Goal: Task Accomplishment & Management: Manage account settings

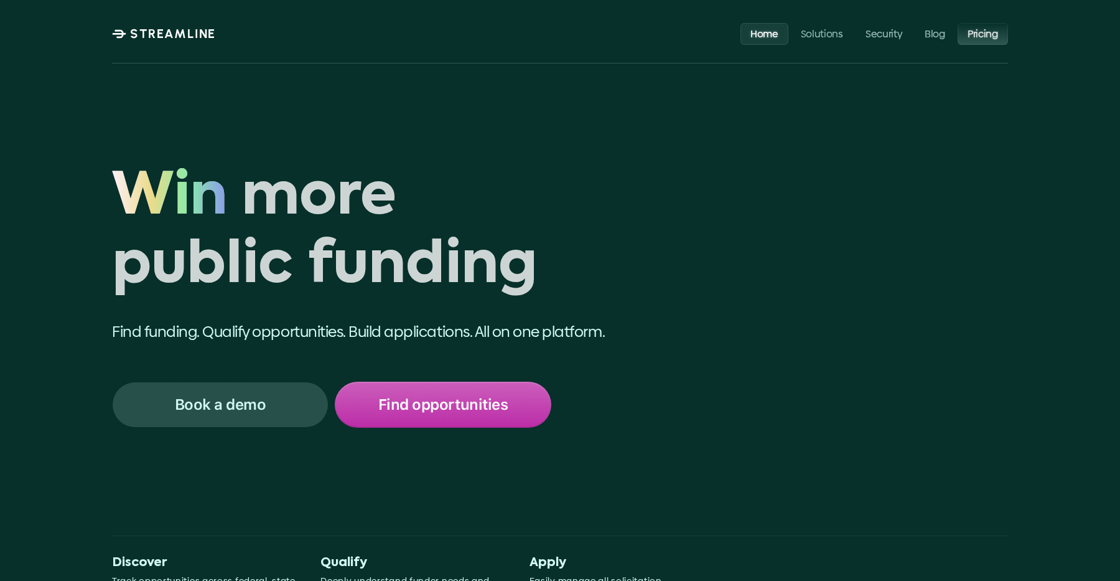
click at [977, 34] on p "Pricing" at bounding box center [983, 33] width 31 height 12
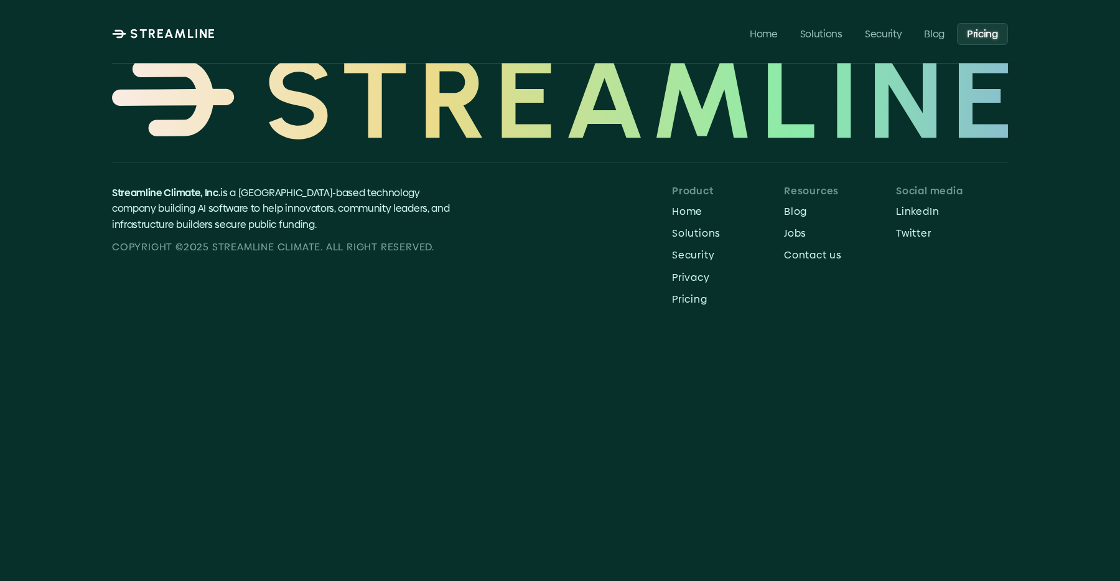
scroll to position [495, 0]
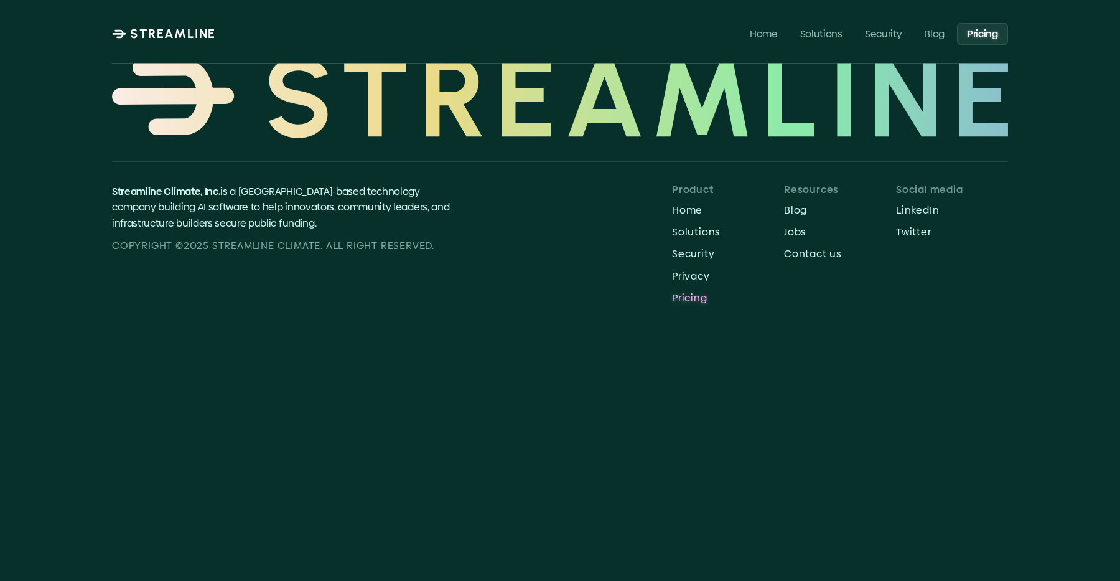
click at [694, 301] on p "Pricing" at bounding box center [728, 298] width 112 height 12
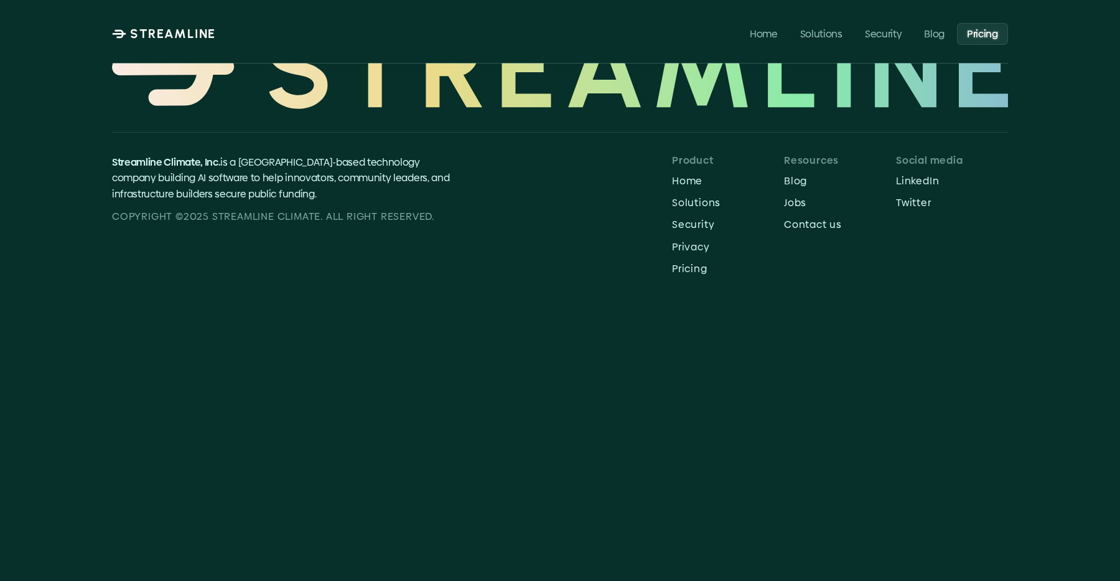
scroll to position [522, 0]
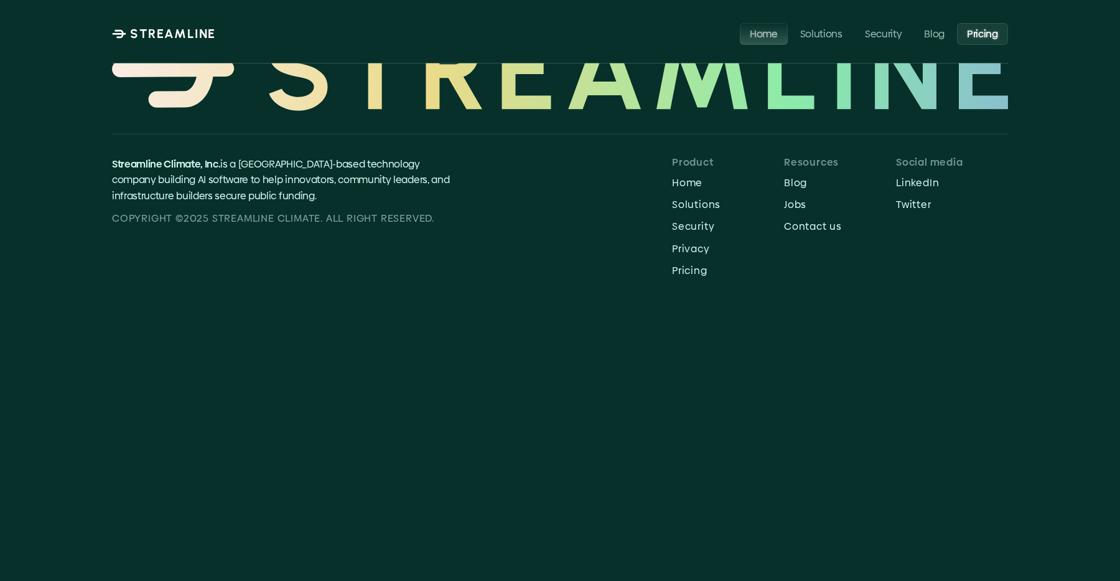
click at [769, 36] on p "Home" at bounding box center [764, 33] width 28 height 12
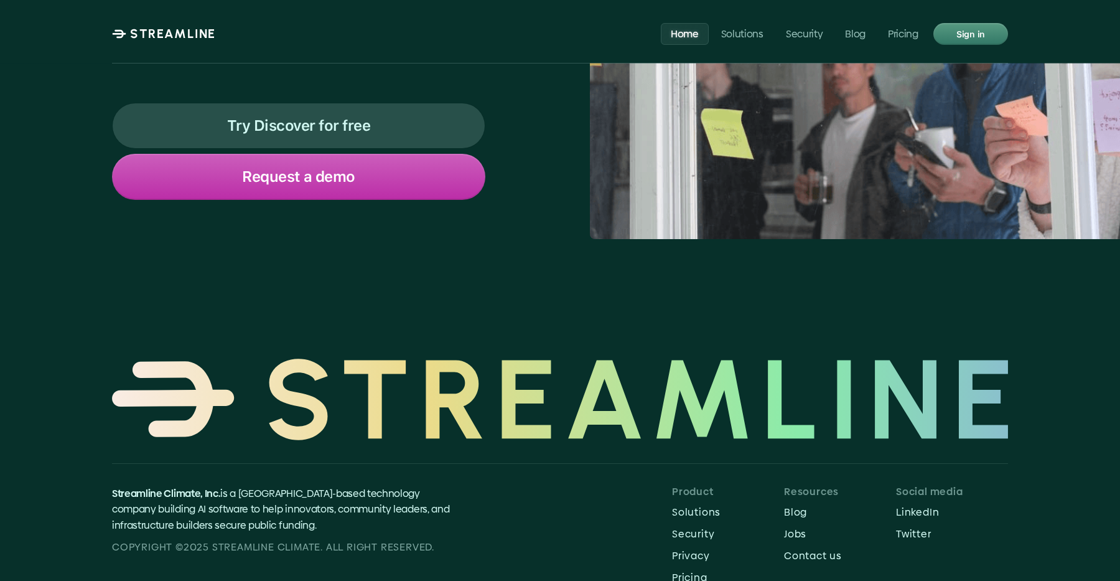
scroll to position [5304, 0]
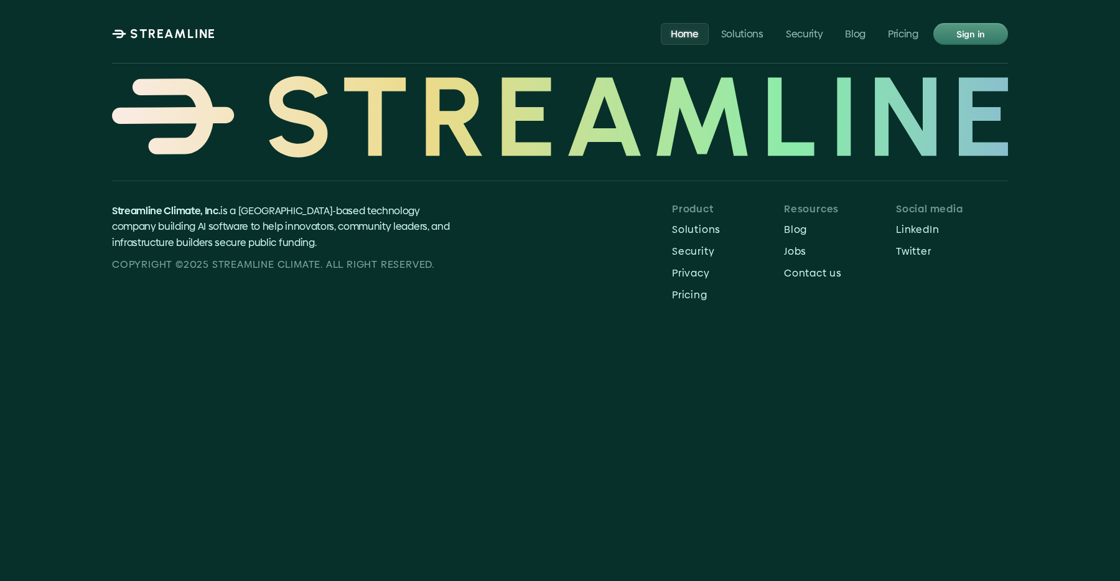
click at [194, 37] on p "STREAMLINE" at bounding box center [173, 33] width 86 height 15
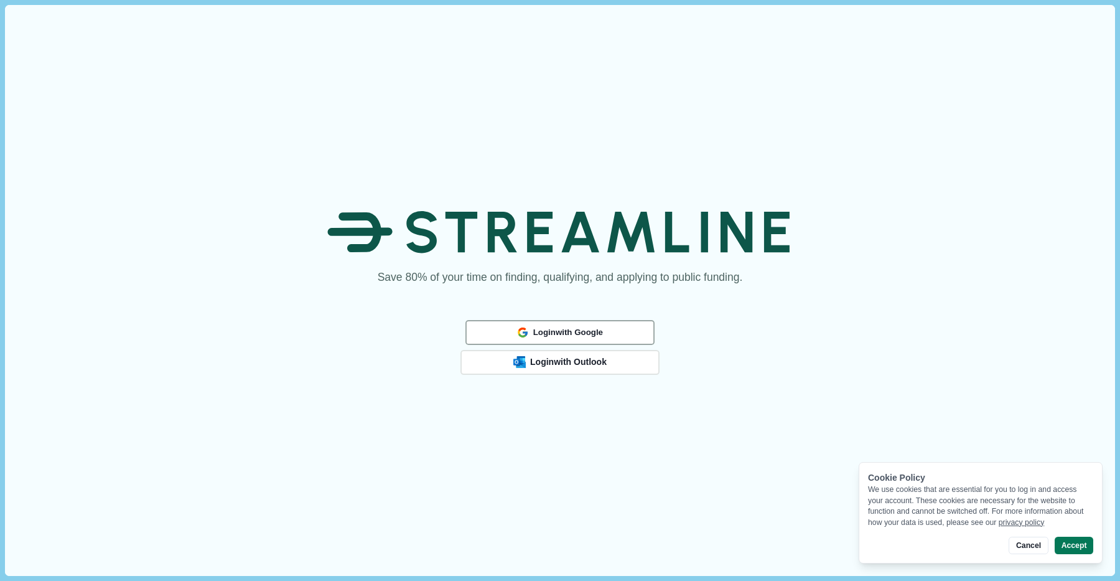
click at [568, 334] on span "Login with Google" at bounding box center [568, 332] width 70 height 10
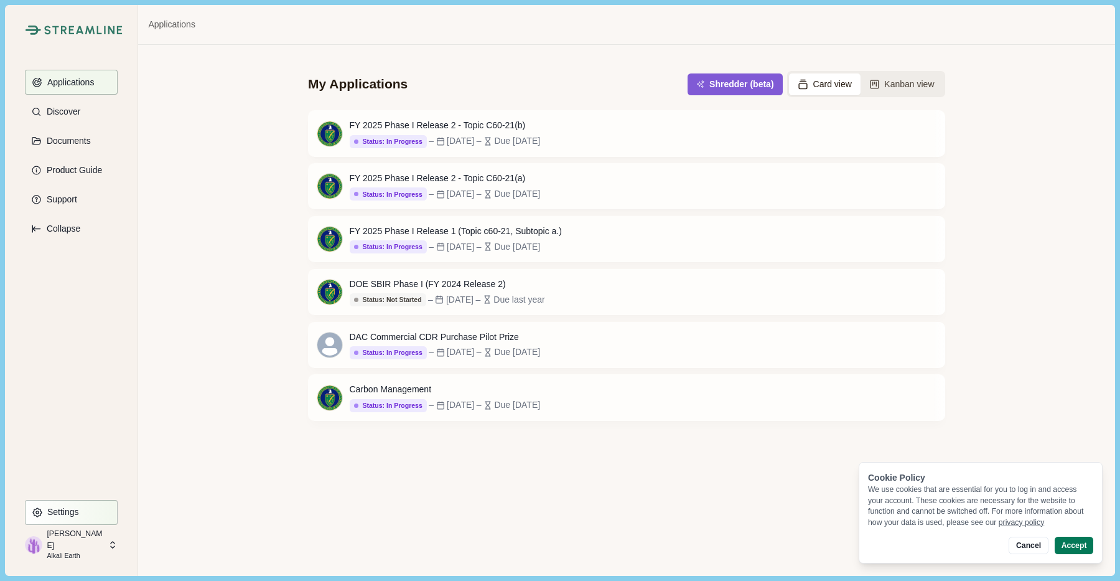
click at [62, 509] on p "Settings" at bounding box center [61, 512] width 36 height 11
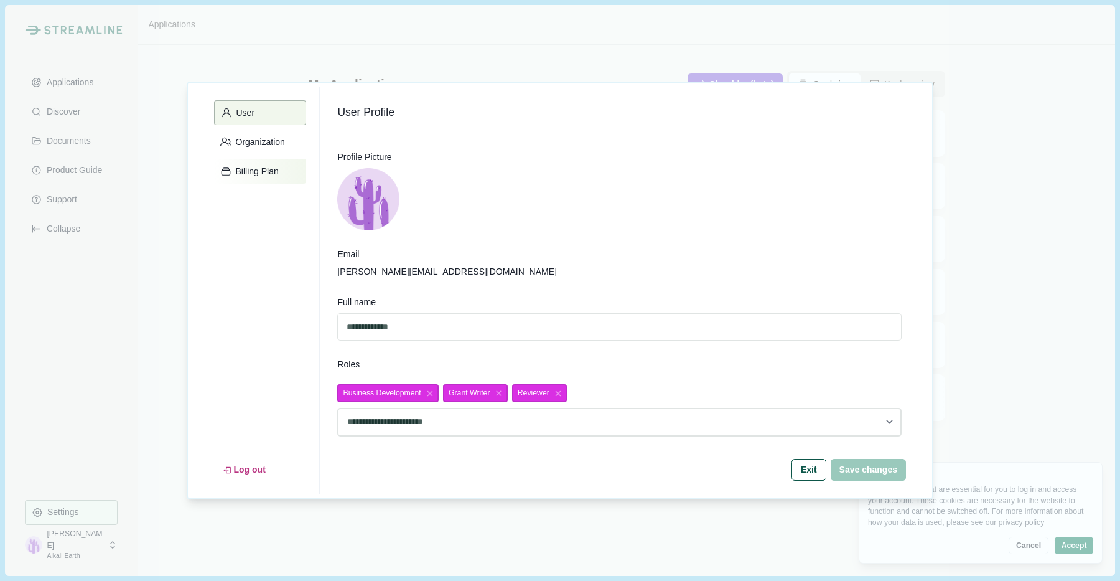
click at [264, 167] on p "Billing Plan" at bounding box center [255, 171] width 47 height 11
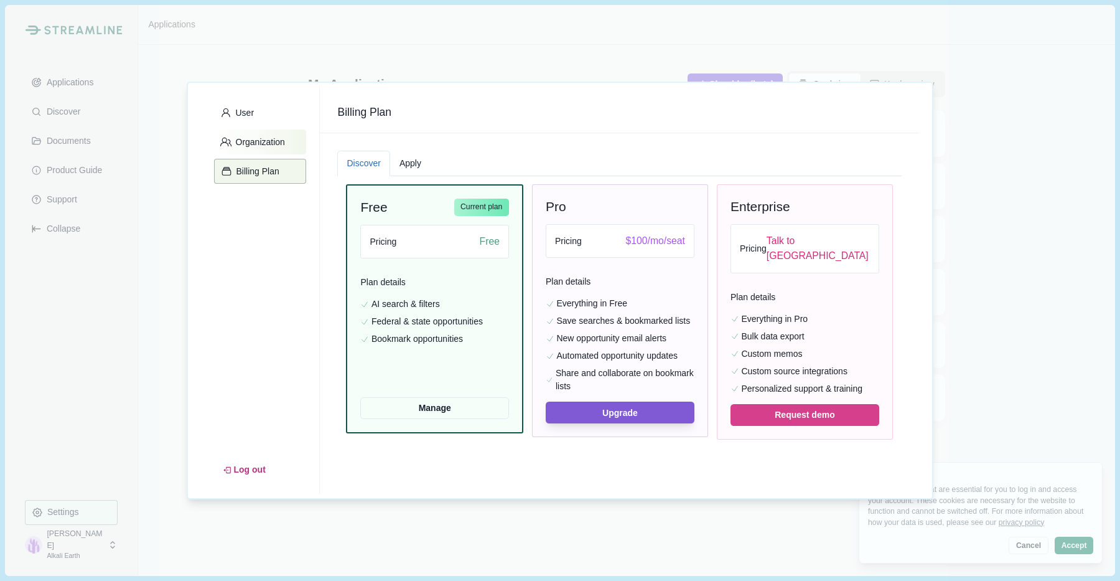
click at [285, 139] on p "Organization" at bounding box center [259, 142] width 54 height 11
select select "******"
select select "*****"
select select "******"
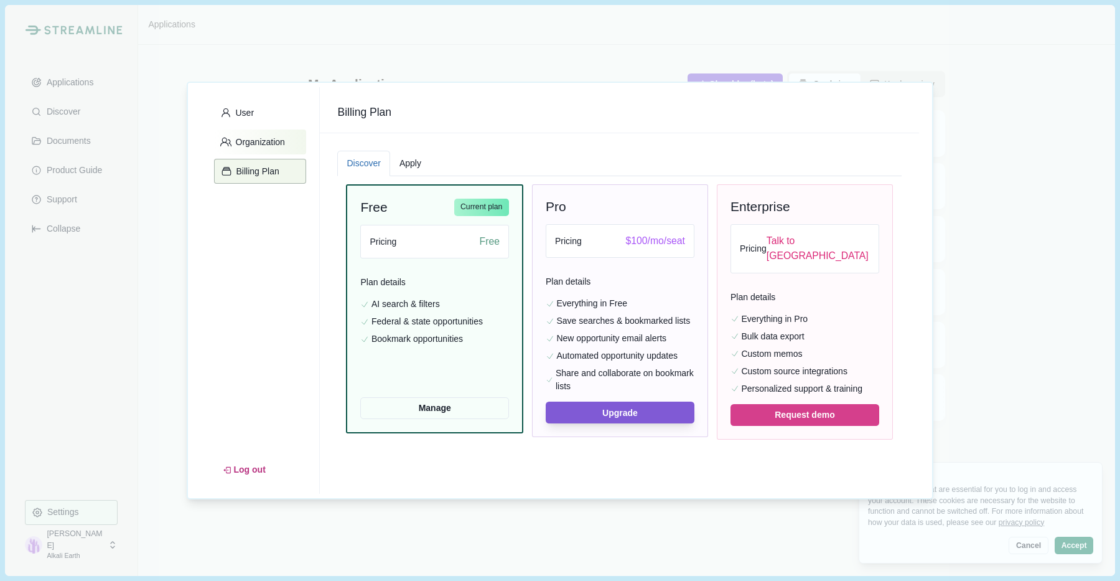
select select "******"
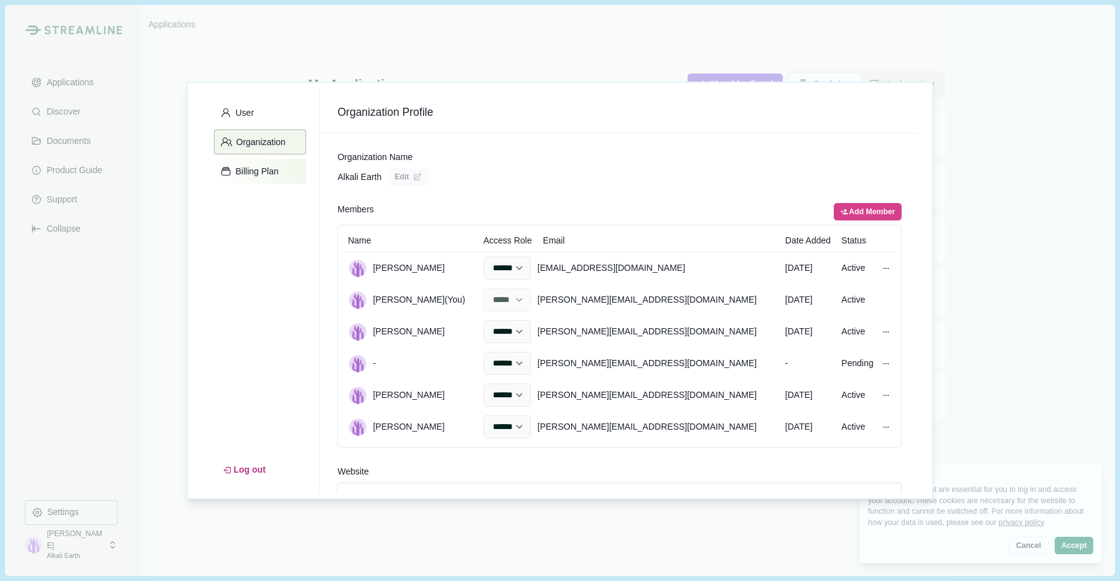
click at [250, 180] on button "Billing Plan" at bounding box center [260, 171] width 92 height 25
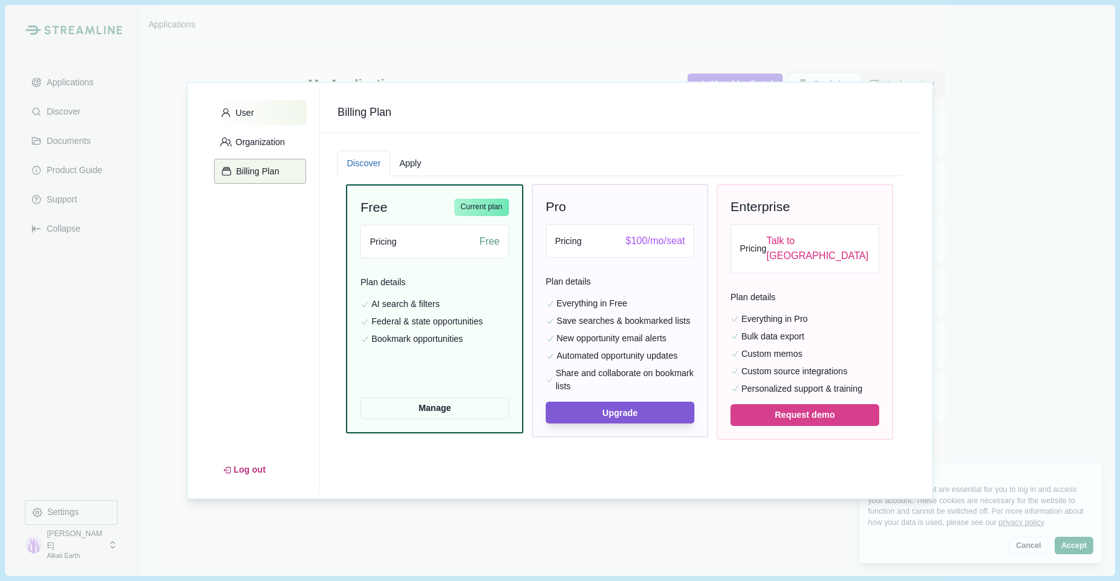
click at [273, 119] on button "User" at bounding box center [260, 112] width 92 height 25
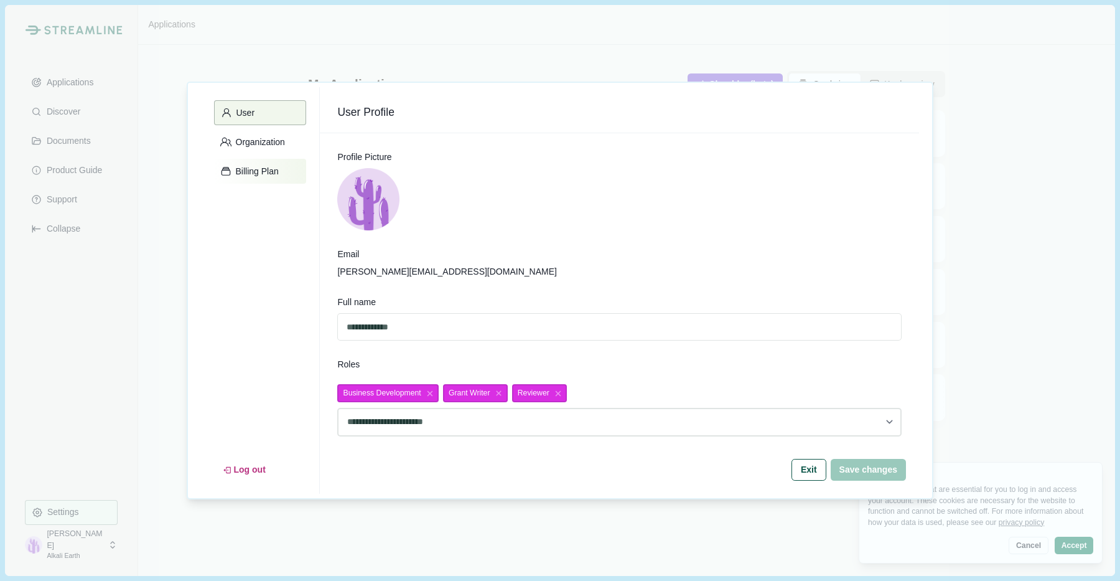
click at [278, 169] on p "Billing Plan" at bounding box center [255, 171] width 47 height 11
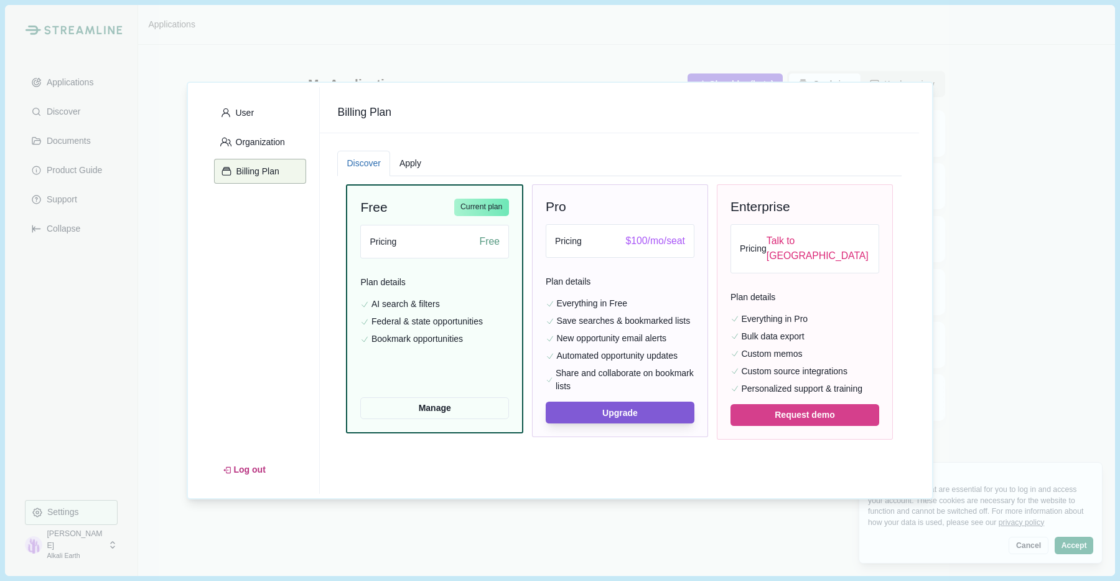
click at [423, 168] on button "Apply" at bounding box center [410, 164] width 40 height 26
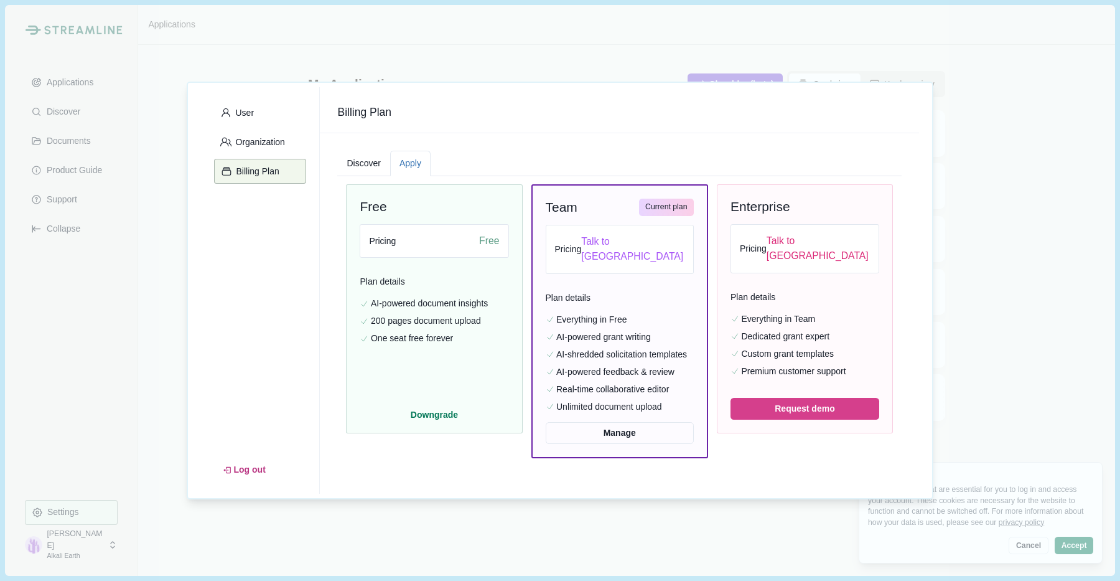
click at [369, 159] on button "Discover" at bounding box center [363, 164] width 52 height 26
click at [419, 161] on button "Apply" at bounding box center [410, 164] width 40 height 26
click at [375, 161] on button "Discover" at bounding box center [363, 164] width 52 height 26
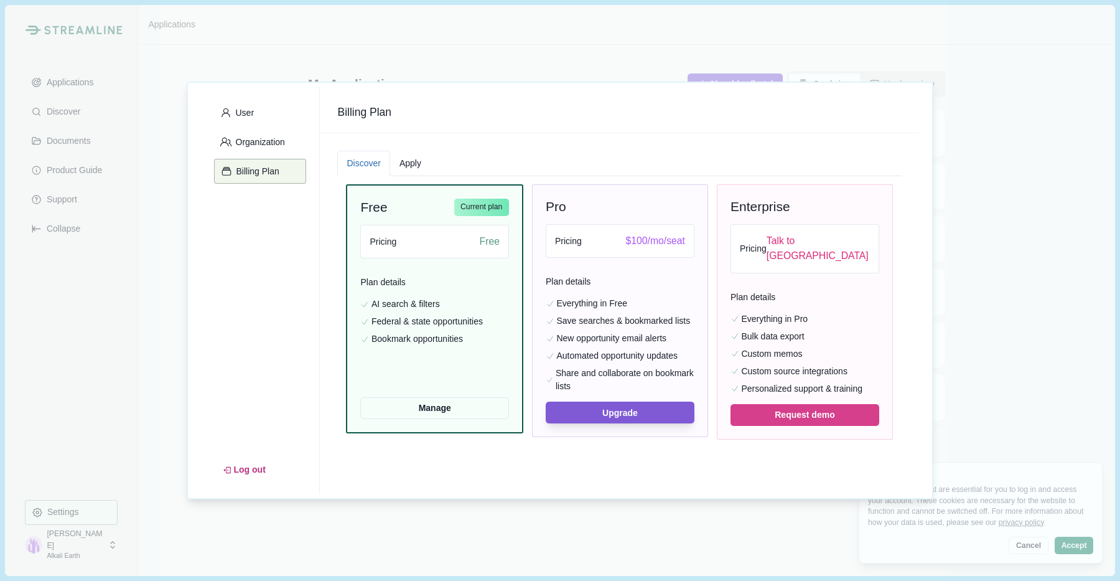
click at [412, 161] on button "Apply" at bounding box center [410, 164] width 40 height 26
click at [378, 157] on button "Discover" at bounding box center [363, 164] width 52 height 26
click at [403, 156] on button "Apply" at bounding box center [410, 164] width 40 height 26
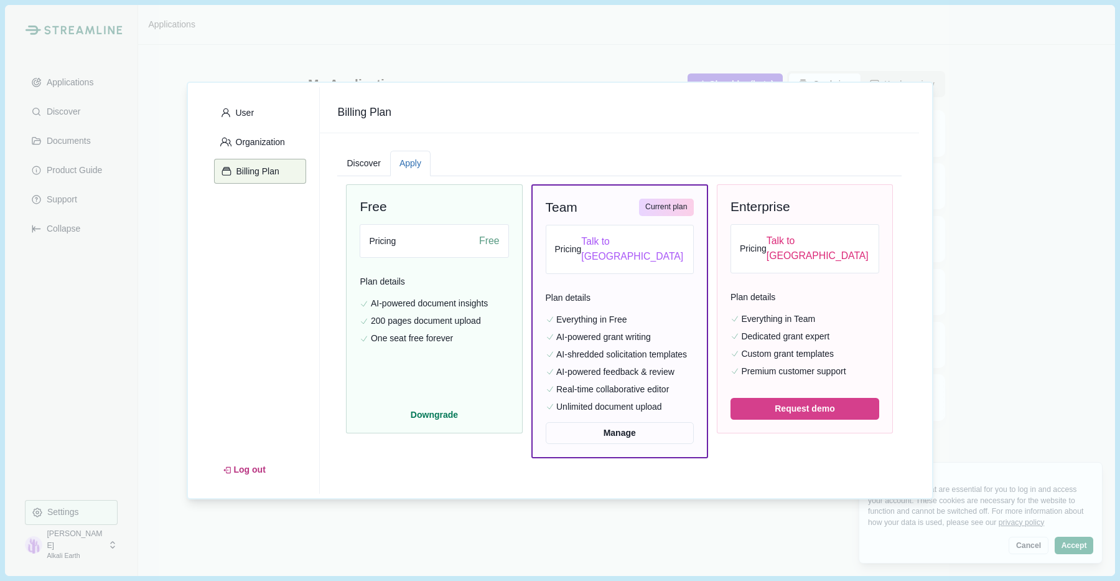
click at [369, 157] on button "Discover" at bounding box center [363, 164] width 52 height 26
click at [413, 167] on button "Apply" at bounding box center [410, 164] width 40 height 26
click at [377, 165] on button "Discover" at bounding box center [363, 164] width 52 height 26
click at [400, 166] on button "Apply" at bounding box center [410, 164] width 40 height 26
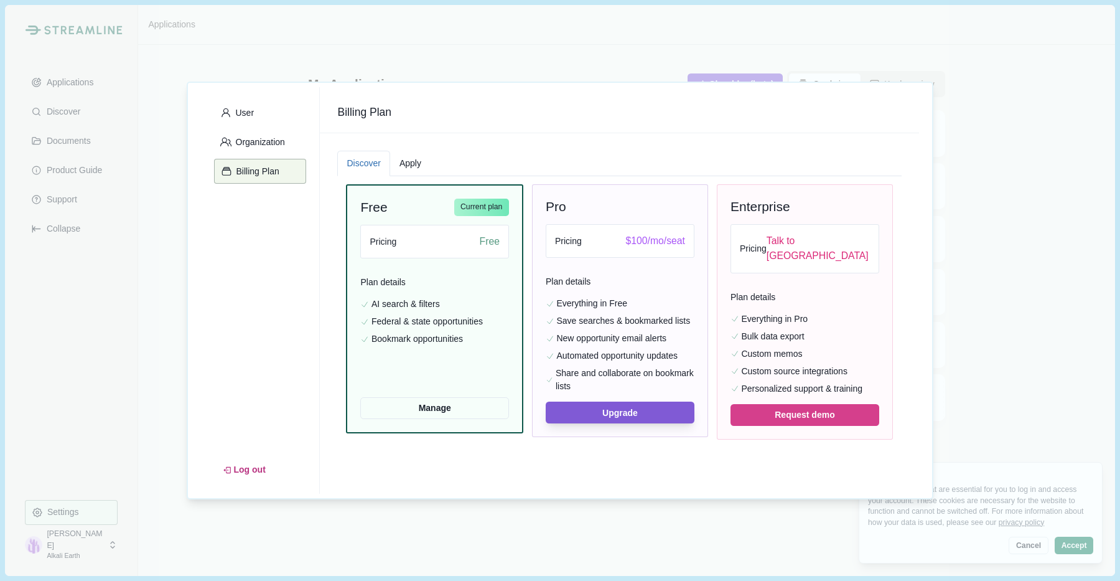
click at [350, 162] on button "Discover" at bounding box center [363, 164] width 52 height 26
click at [404, 167] on button "Apply" at bounding box center [410, 164] width 40 height 26
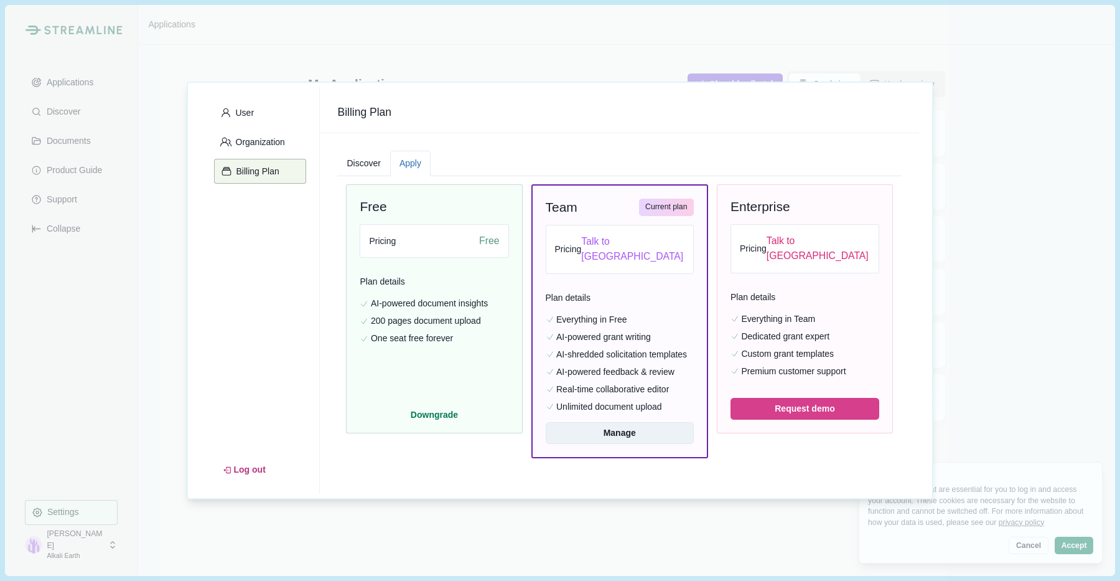
click at [598, 426] on button "Manage" at bounding box center [620, 433] width 148 height 22
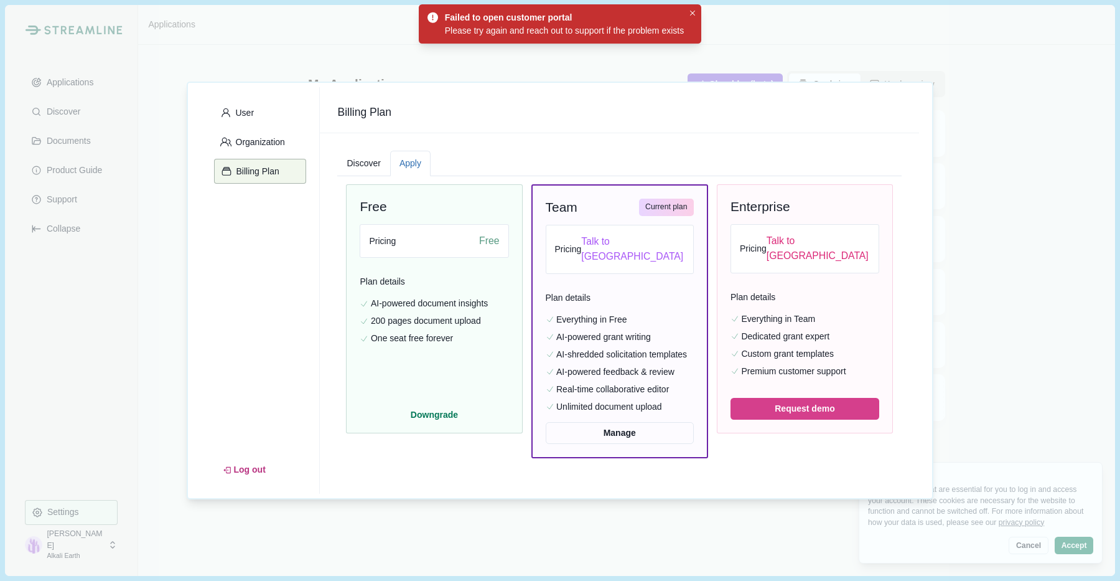
click at [355, 166] on button "Discover" at bounding box center [363, 164] width 52 height 26
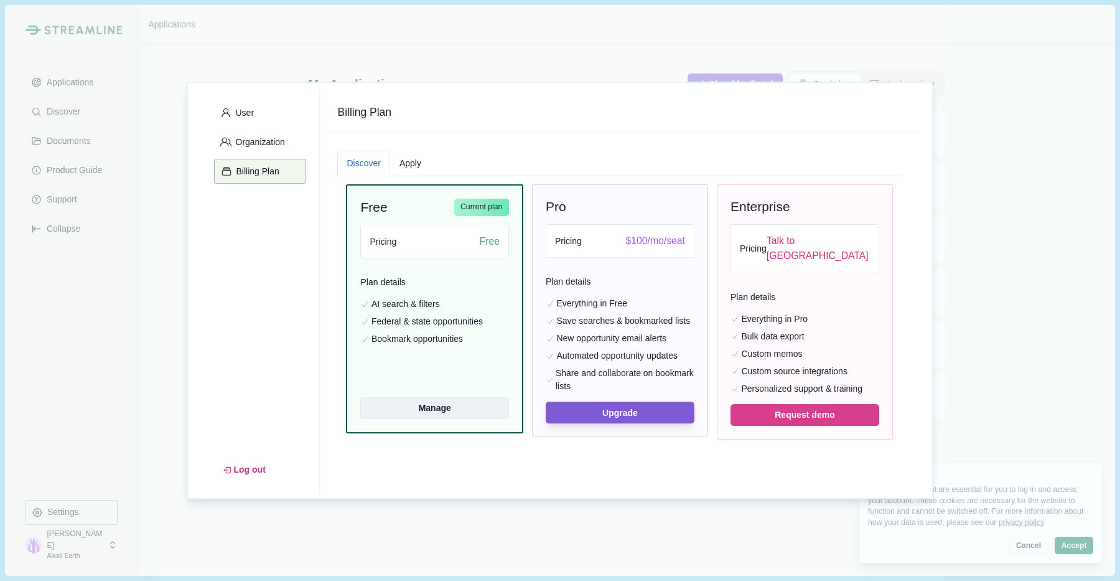
click at [449, 405] on button "Manage" at bounding box center [434, 408] width 148 height 22
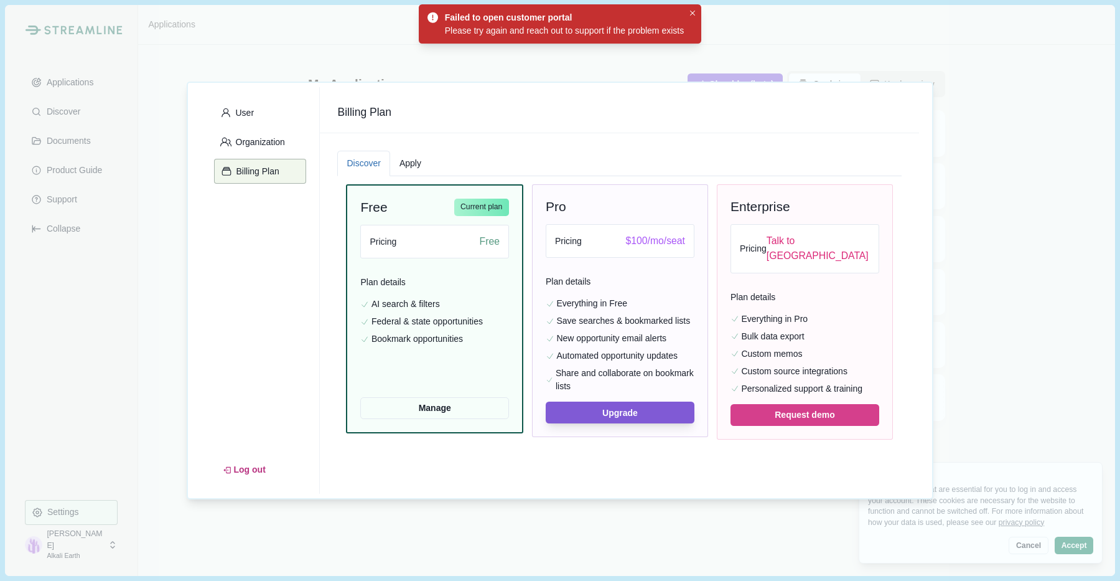
click at [624, 26] on div "Please try again and reach out to support if the problem exists" at bounding box center [564, 30] width 239 height 13
click at [700, 13] on button "Close" at bounding box center [693, 13] width 13 height 13
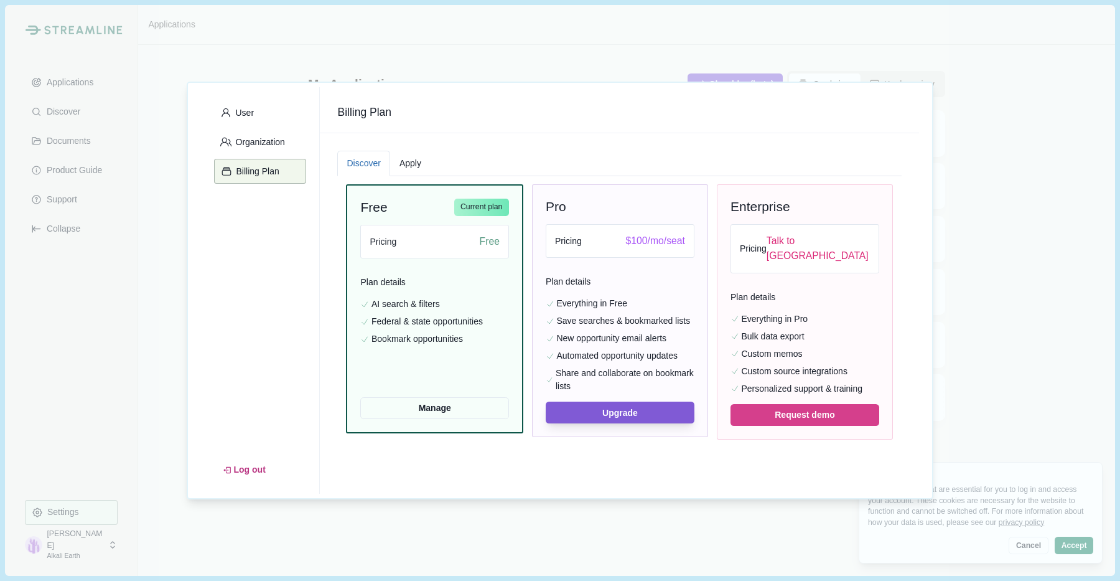
click at [992, 347] on div "User Organization Billing Plan Log out Billing Plan Discover Apply Free Current…" at bounding box center [560, 290] width 1120 height 581
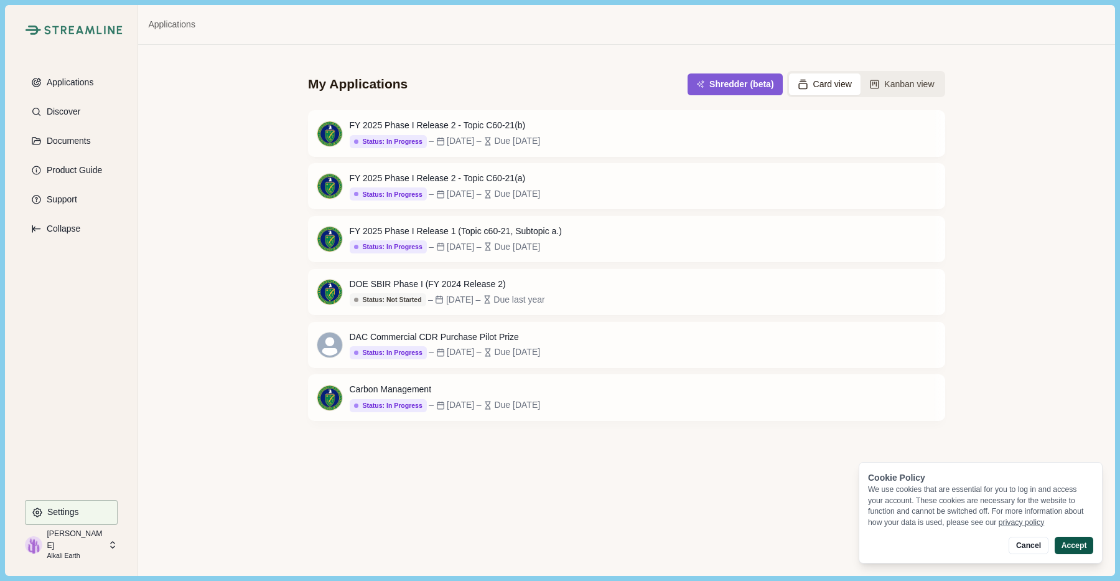
click at [1068, 542] on button "Accept" at bounding box center [1074, 545] width 39 height 17
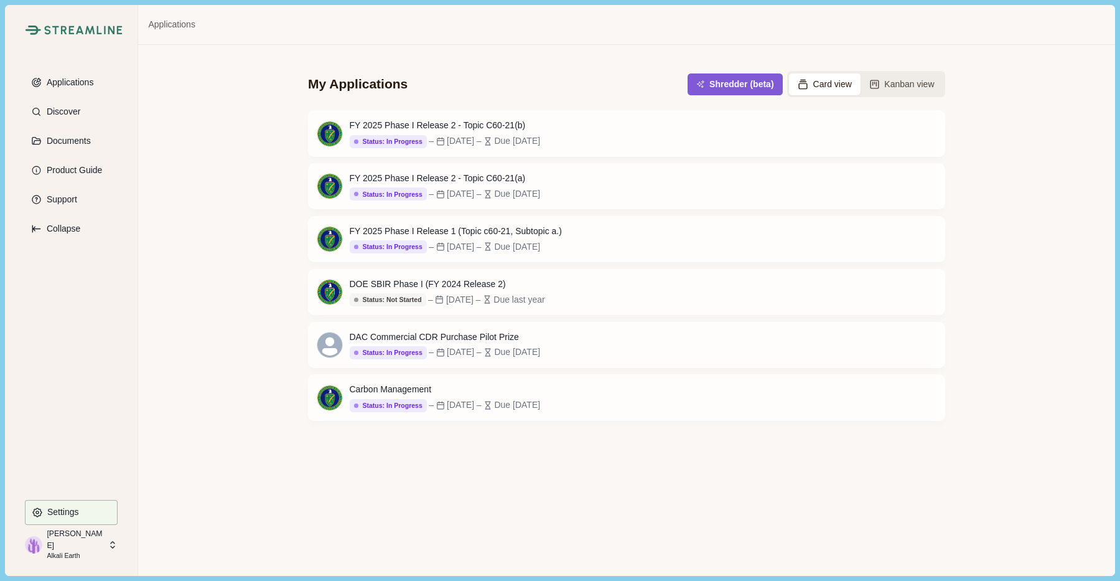
click at [69, 538] on p "Matt Francsis" at bounding box center [75, 539] width 57 height 23
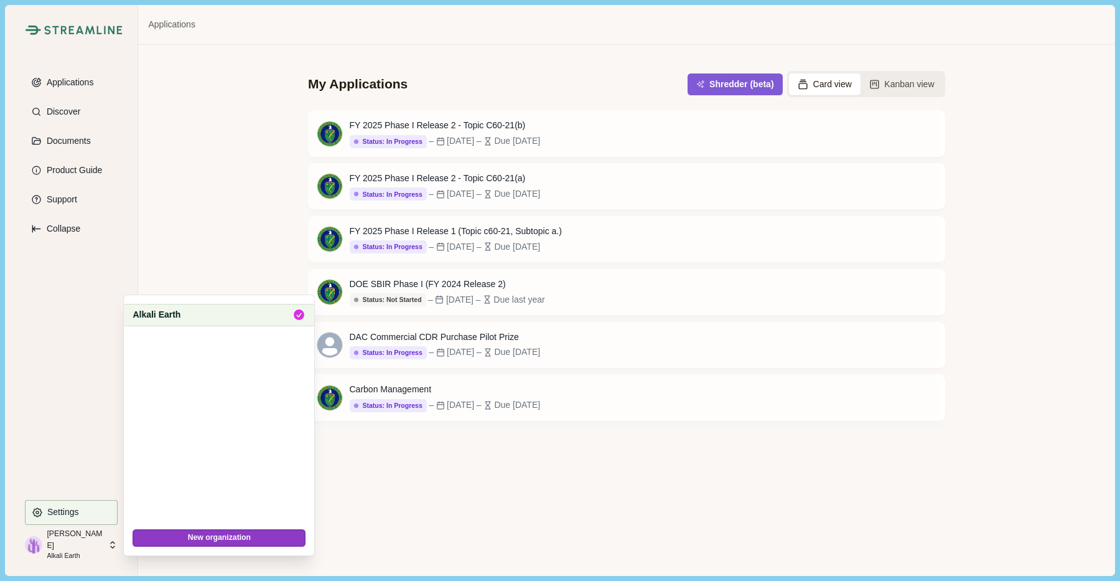
click at [215, 323] on div "Alkali Earth" at bounding box center [219, 315] width 190 height 22
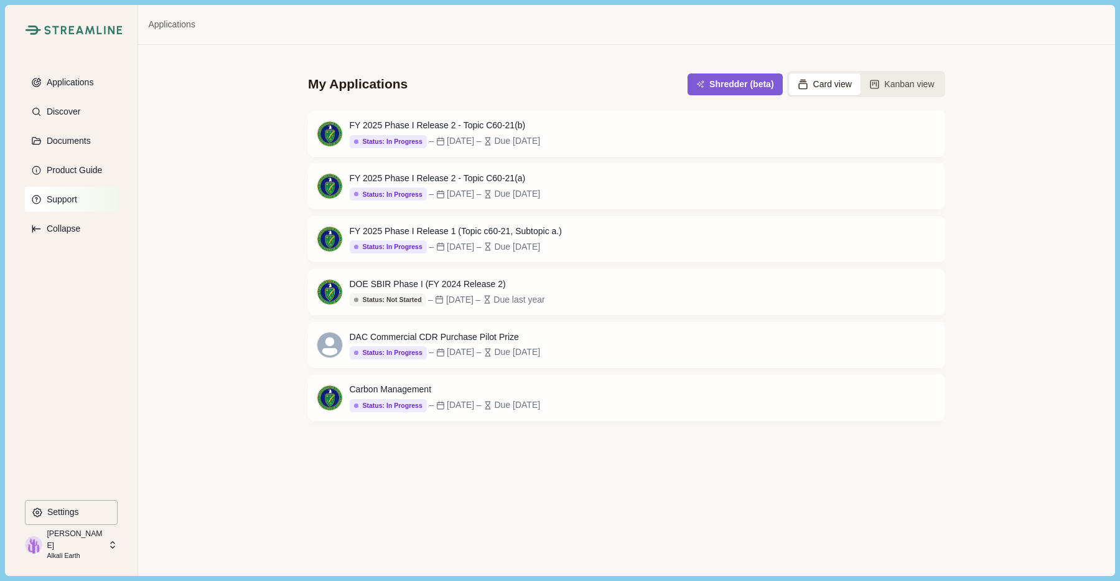
click at [57, 204] on p "Support" at bounding box center [59, 199] width 35 height 11
click at [222, 174] on div "My Applications Shredder (beta) Card view Kanban view FY 2025 Phase I Release 2…" at bounding box center [626, 310] width 977 height 530
click at [79, 161] on button "Product Guide" at bounding box center [71, 169] width 93 height 25
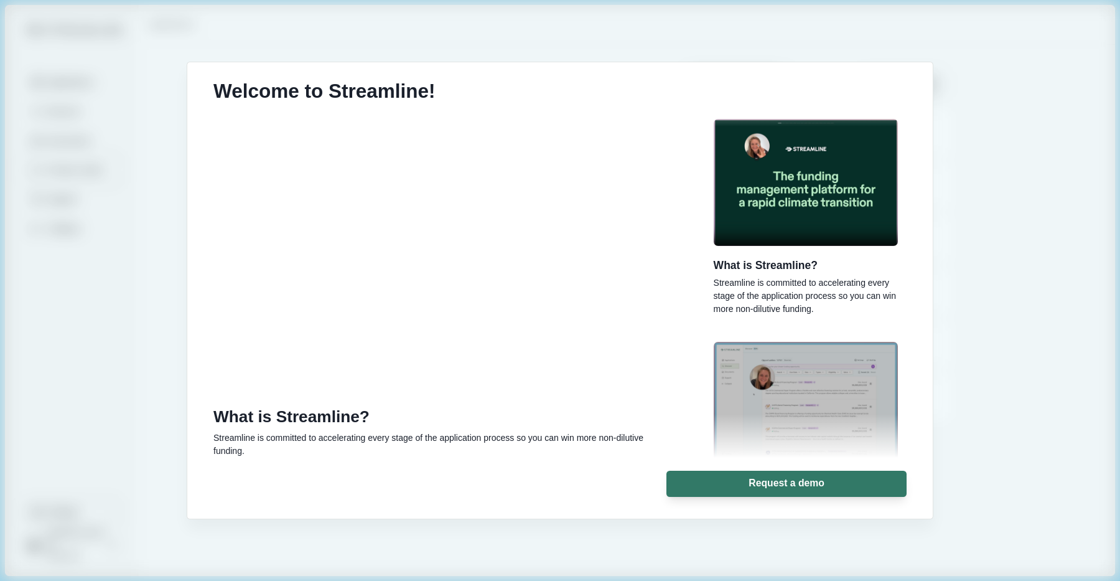
click at [134, 176] on div "Welcome to Streamline! What is Streamline? Streamline is committed to accelerat…" at bounding box center [560, 290] width 1120 height 581
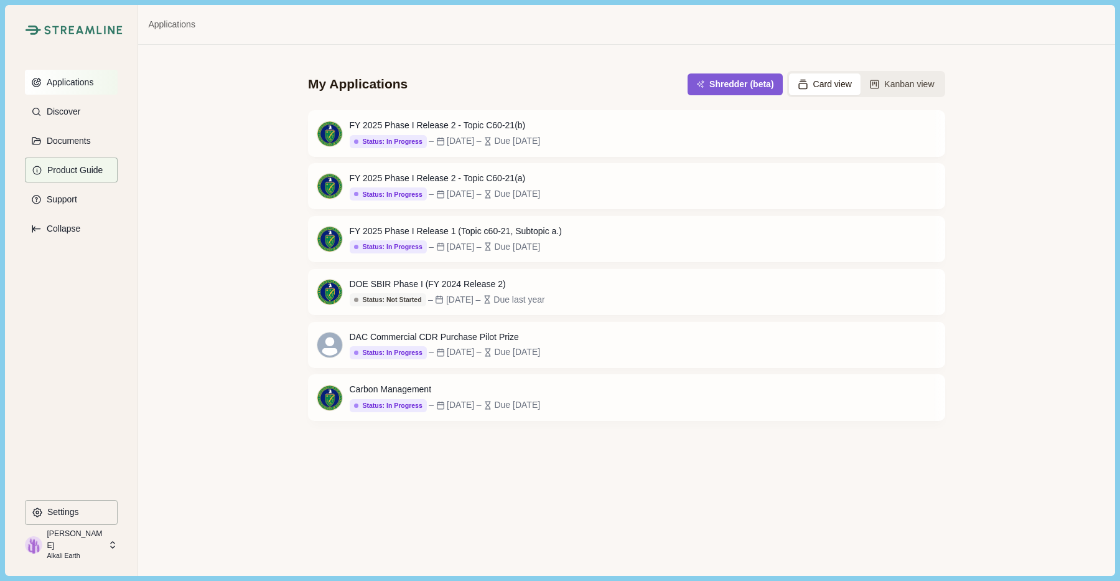
click at [67, 81] on p "Applications" at bounding box center [68, 82] width 52 height 11
click at [61, 556] on div "Streamline Climate Applications Discover Documents Product Guide Support Collap…" at bounding box center [71, 290] width 133 height 570
click at [62, 517] on button "Settings" at bounding box center [71, 512] width 93 height 25
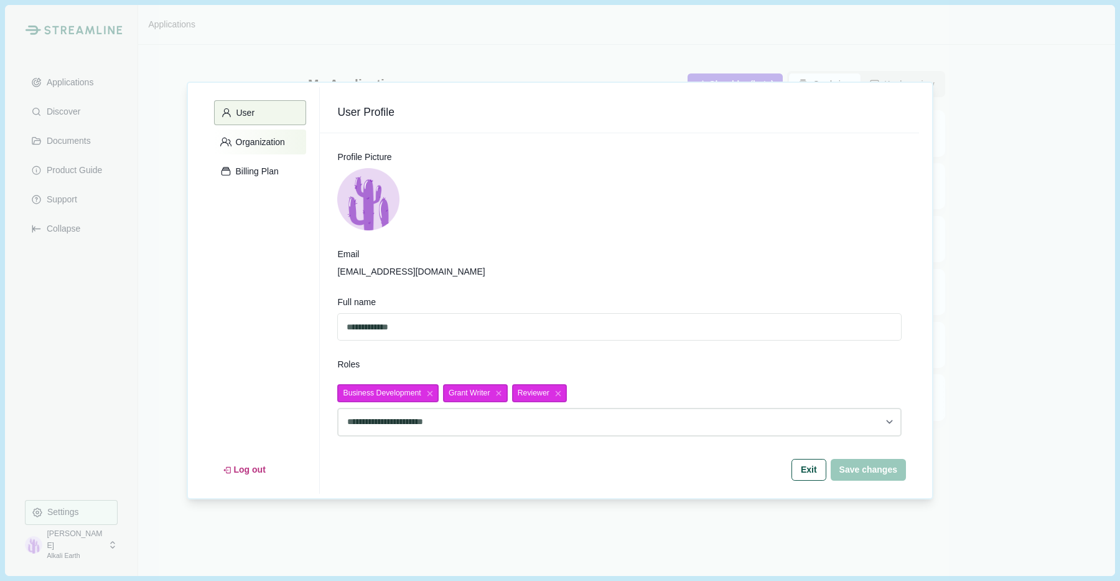
click at [265, 139] on p "Organization" at bounding box center [259, 142] width 54 height 11
select select "******"
select select "*****"
select select "******"
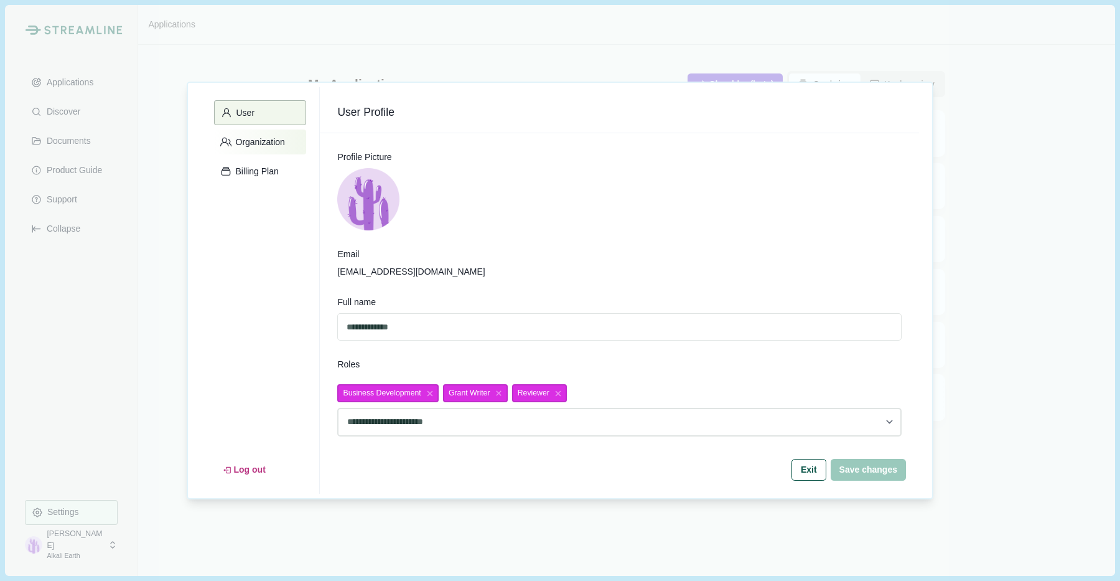
select select "******"
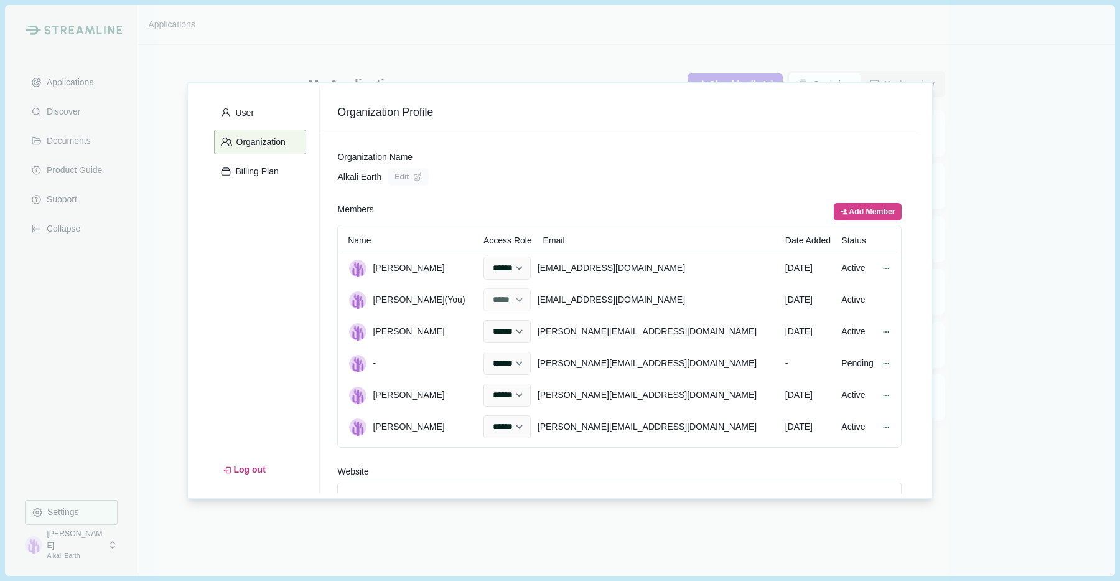
scroll to position [39, 0]
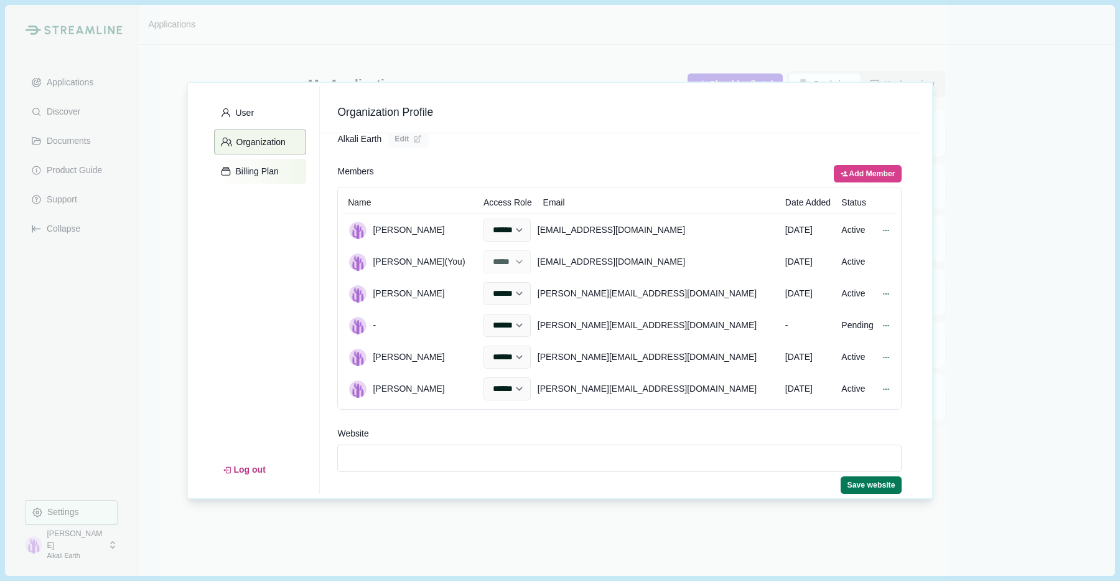
click at [262, 179] on button "Billing Plan" at bounding box center [260, 171] width 92 height 25
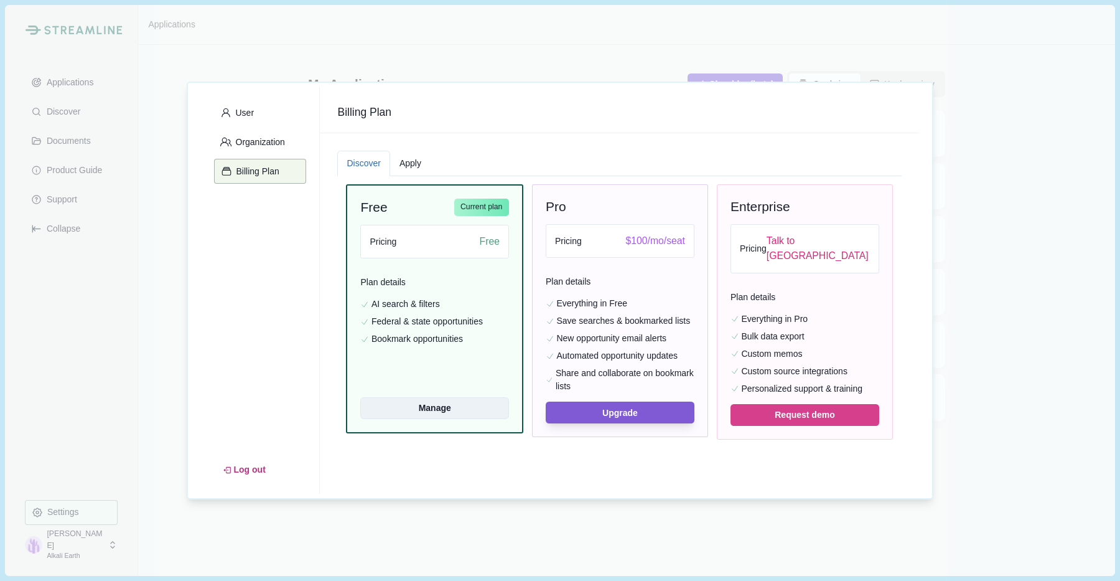
click at [450, 406] on button "Manage" at bounding box center [434, 408] width 148 height 22
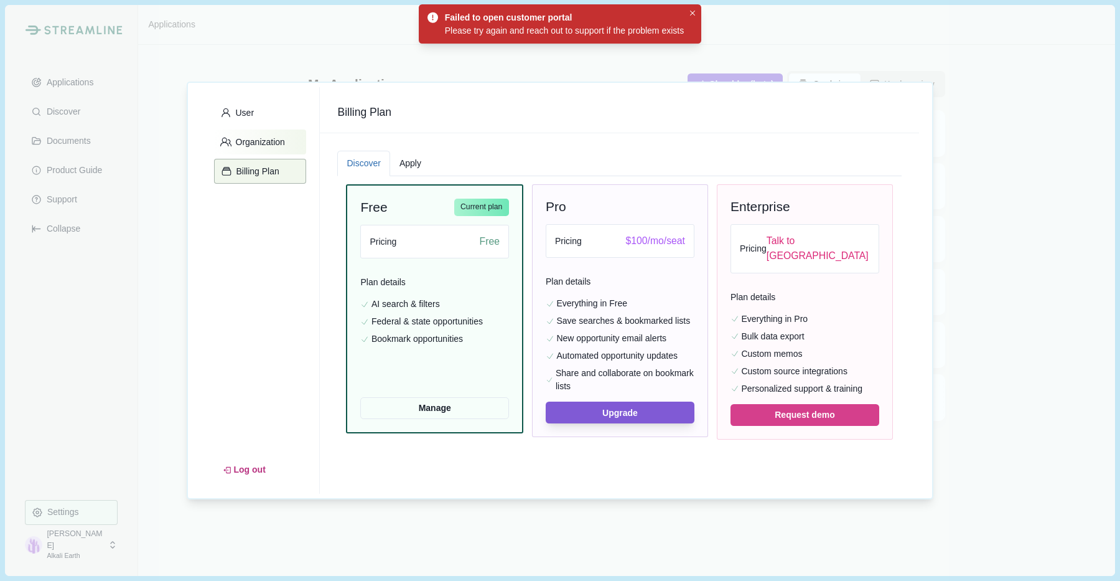
click at [296, 144] on button "Organization" at bounding box center [260, 141] width 92 height 25
select select "******"
select select "*****"
select select "******"
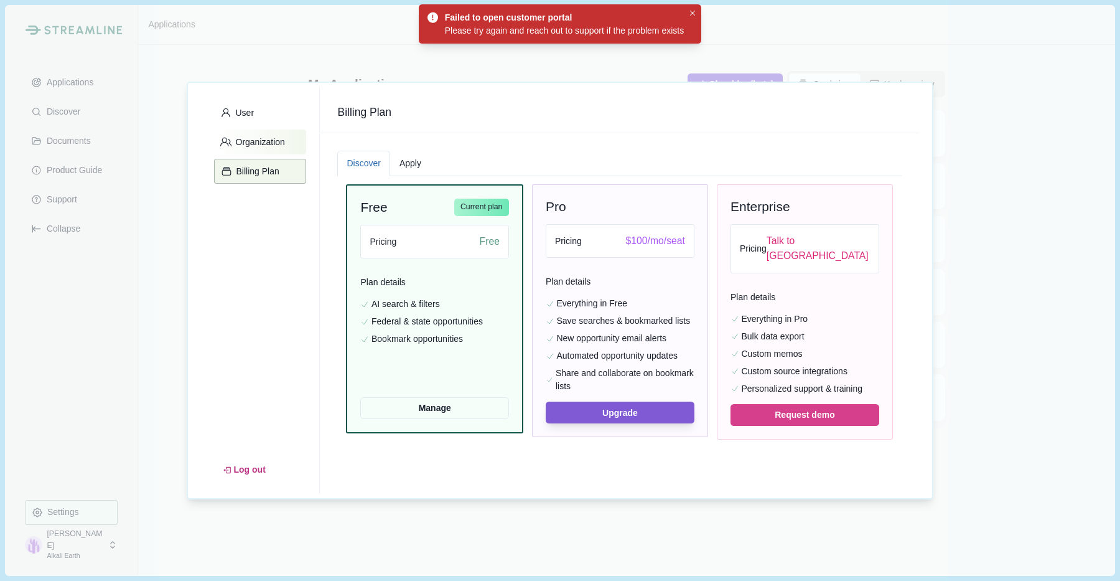
select select "******"
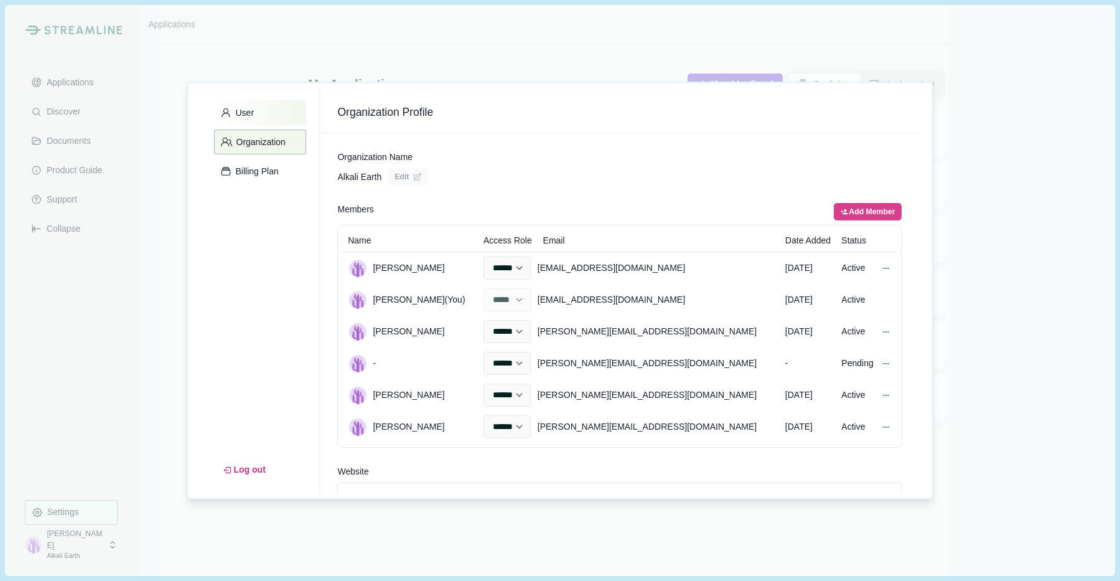
click at [265, 108] on button "User" at bounding box center [260, 112] width 92 height 25
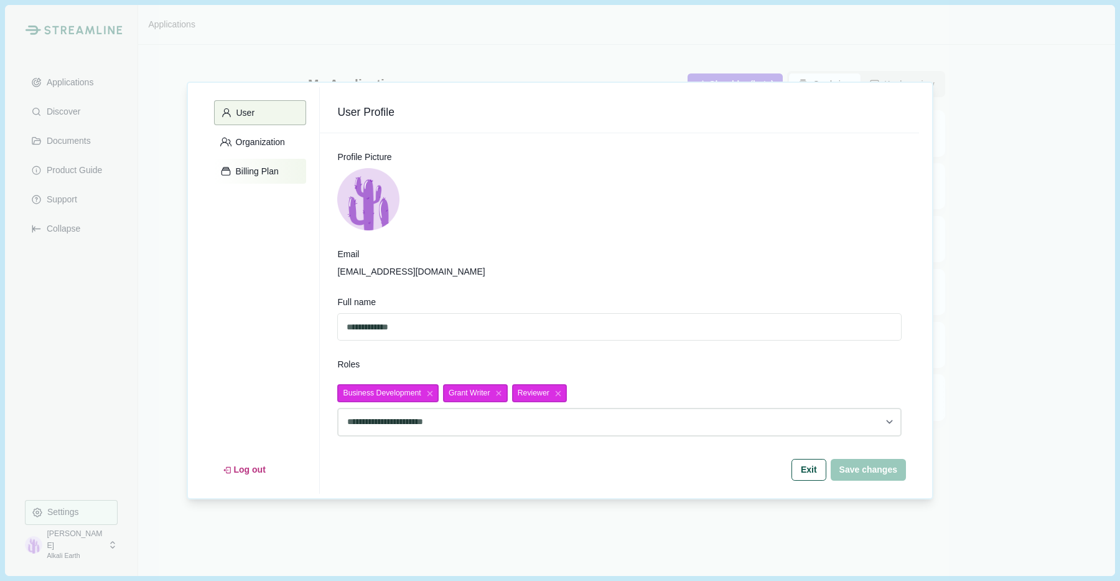
click at [263, 171] on p "Billing Plan" at bounding box center [255, 171] width 47 height 11
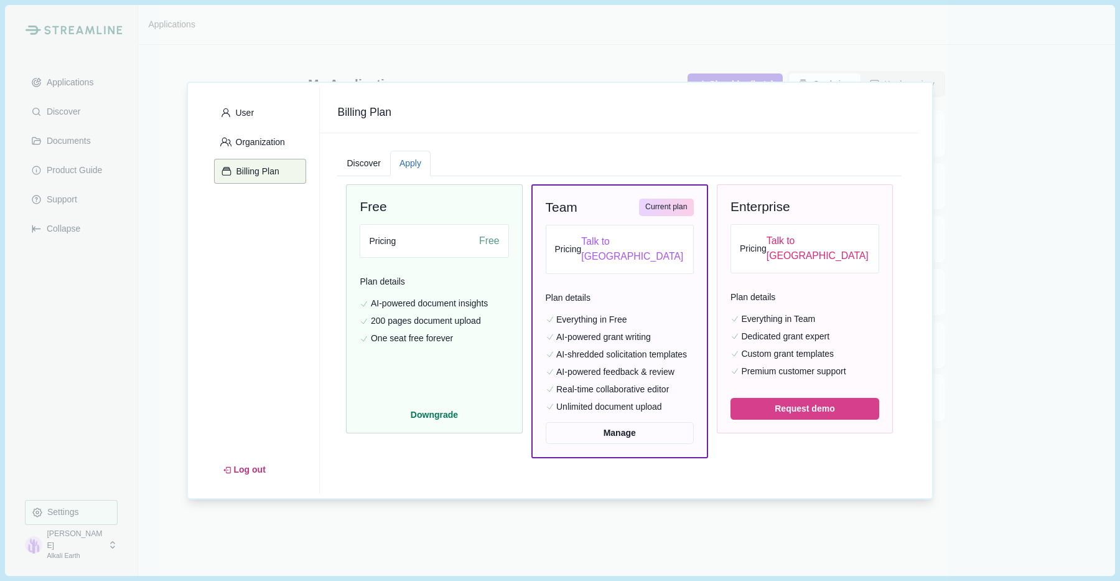
click at [420, 161] on button "Apply" at bounding box center [410, 164] width 40 height 26
click at [621, 425] on button "Manage" at bounding box center [620, 433] width 148 height 22
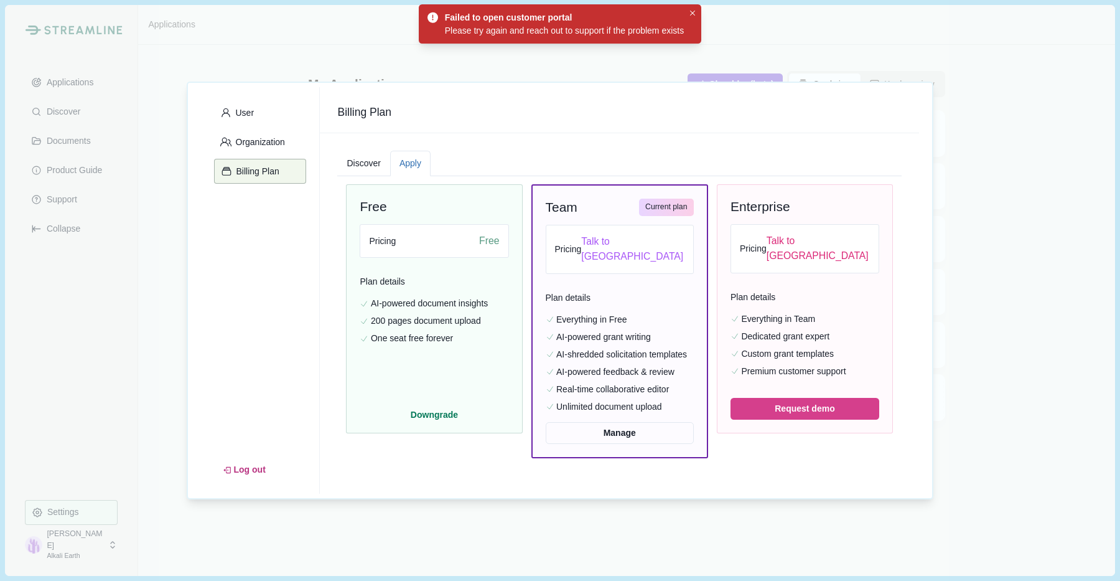
click at [556, 159] on div "Discover Apply" at bounding box center [619, 164] width 565 height 26
